Goal: Check status

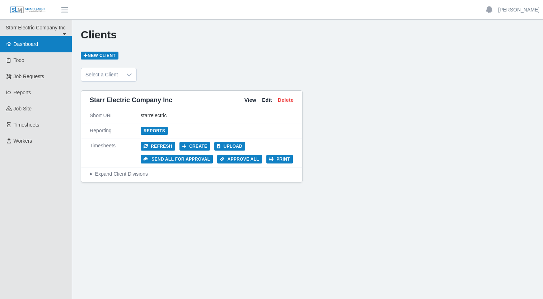
click at [33, 48] on link "Dashboard" at bounding box center [36, 44] width 72 height 16
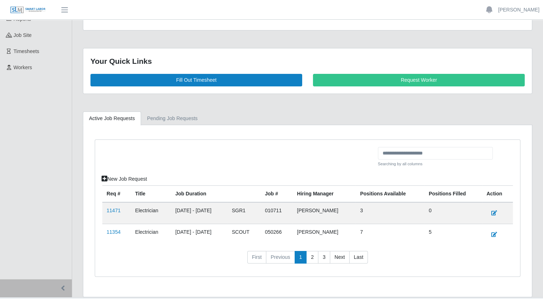
scroll to position [88, 0]
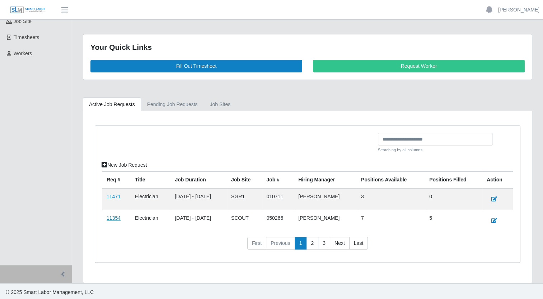
click at [111, 218] on link "11354" at bounding box center [114, 218] width 14 height 6
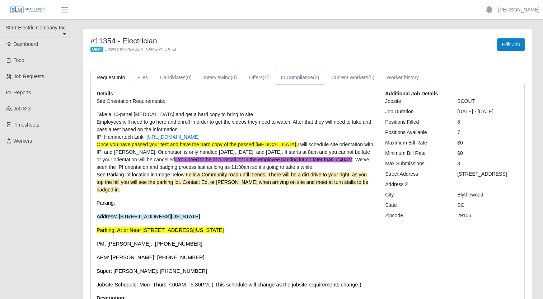
click at [299, 81] on link "In Compliance (2)" at bounding box center [300, 78] width 51 height 14
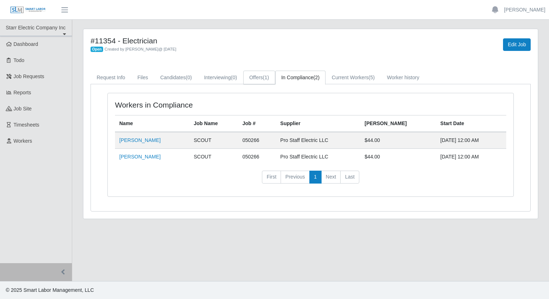
click at [259, 80] on link "Offers (1)" at bounding box center [259, 78] width 32 height 14
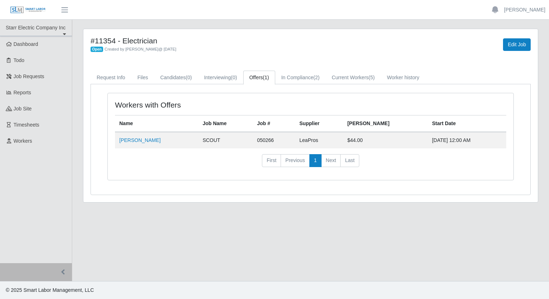
click at [160, 163] on nav "First Previous 1 Next Last" at bounding box center [310, 163] width 391 height 19
click at [36, 38] on link "Dashboard" at bounding box center [36, 44] width 72 height 16
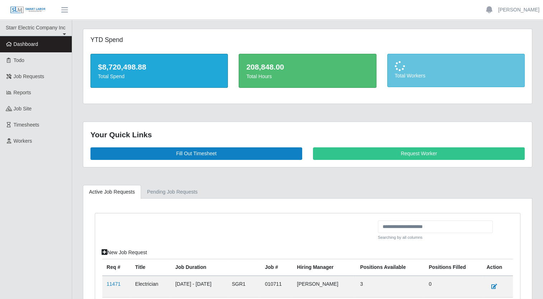
scroll to position [88, 0]
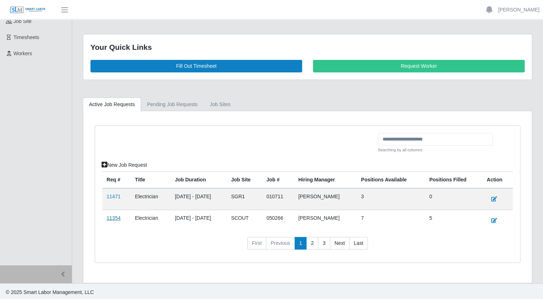
click at [111, 216] on link "11354" at bounding box center [114, 218] width 14 height 6
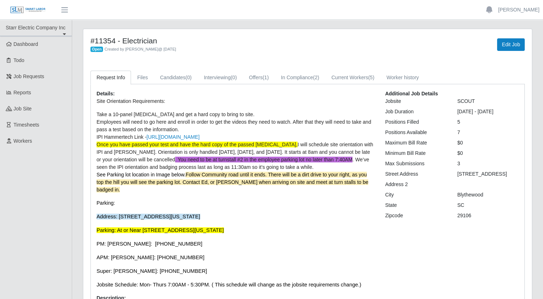
click at [320, 136] on li "IPI Hammertech Link - [URL][DOMAIN_NAME]" at bounding box center [236, 138] width 278 height 8
